Goal: Find specific page/section: Locate a particular part of the current website

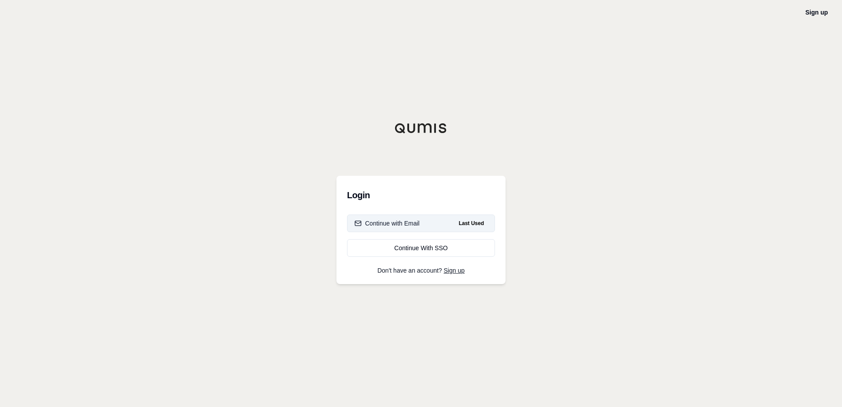
click at [395, 224] on div "Continue with Email" at bounding box center [387, 223] width 65 height 9
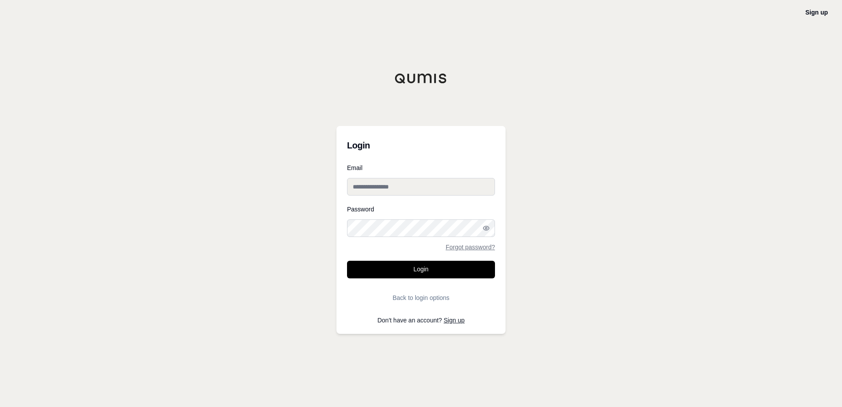
type input "**********"
click at [424, 270] on button "Login" at bounding box center [421, 270] width 148 height 18
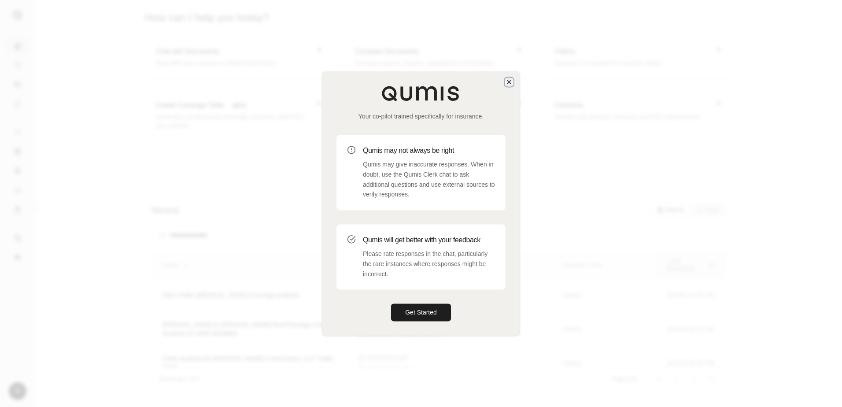
click at [510, 82] on icon "button" at bounding box center [509, 81] width 7 height 7
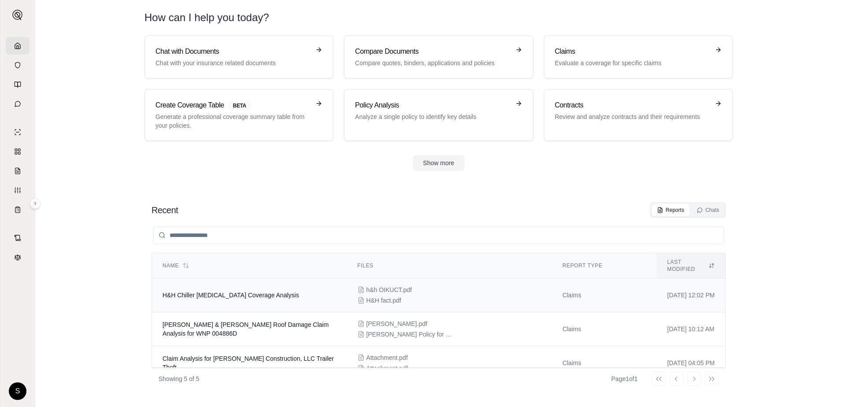
click at [254, 292] on span "H&H Chiller [MEDICAL_DATA] Coverage Analysis" at bounding box center [231, 295] width 137 height 7
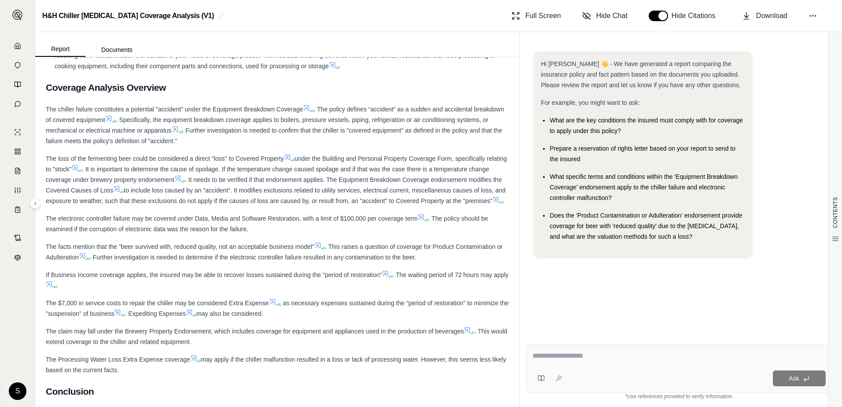
scroll to position [528, 0]
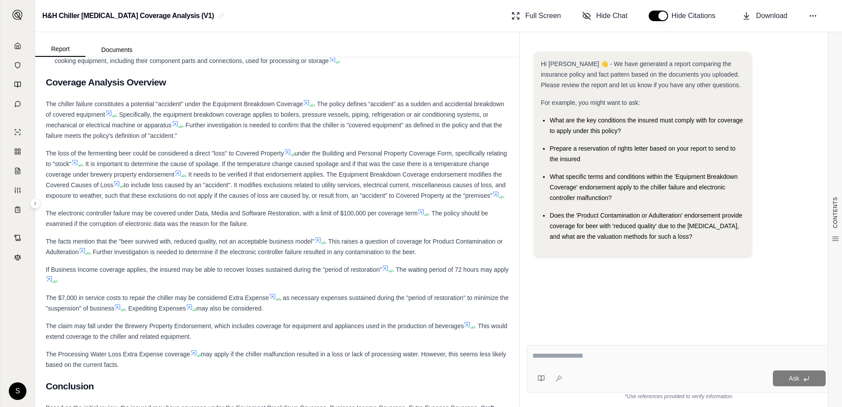
click at [242, 86] on h2 "Coverage Analysis Overview" at bounding box center [277, 82] width 463 height 18
